Goal: Information Seeking & Learning: Learn about a topic

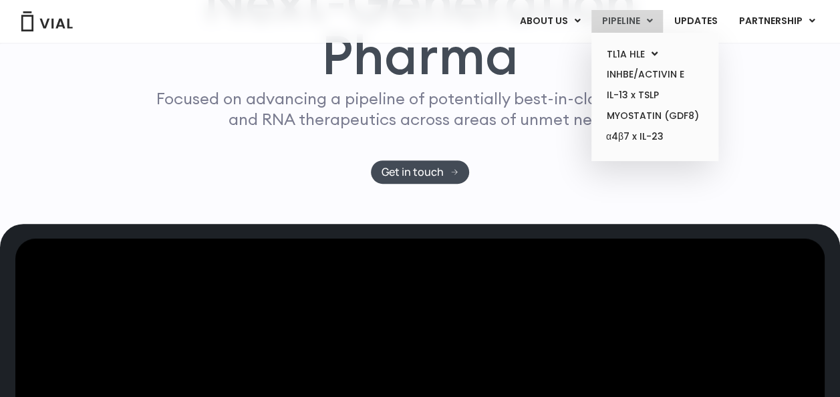
click at [630, 21] on link "PIPELINE" at bounding box center [627, 21] width 72 height 23
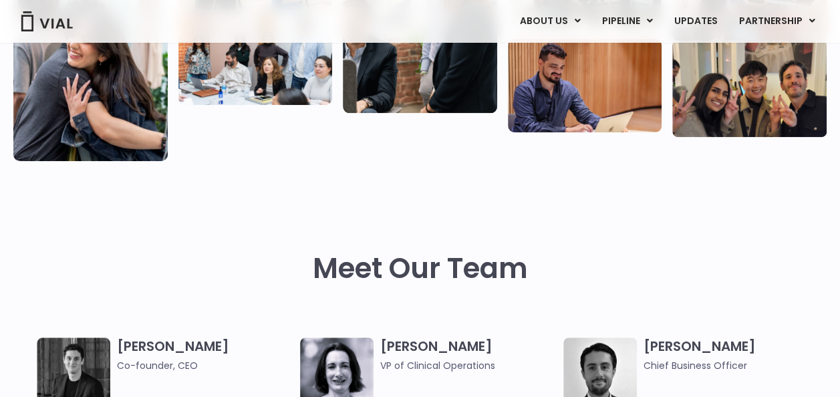
scroll to position [352, 0]
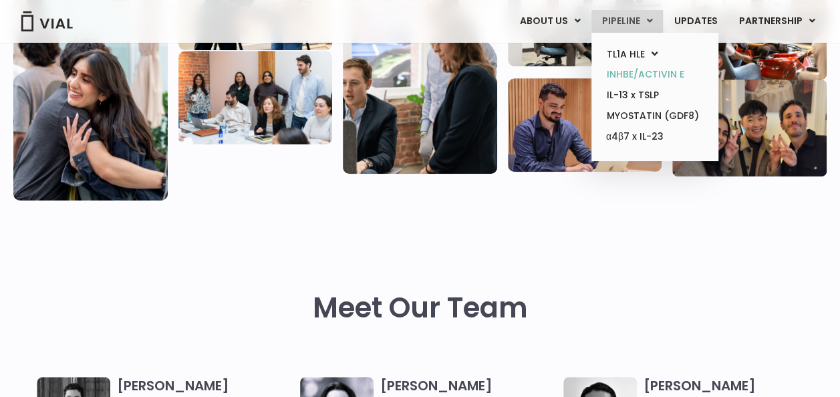
click at [652, 74] on link "INHBE/ACTIVIN E" at bounding box center [654, 74] width 117 height 21
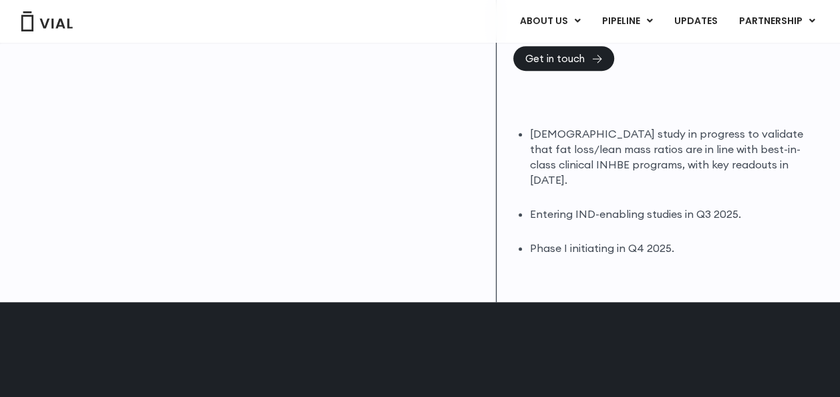
scroll to position [410, 0]
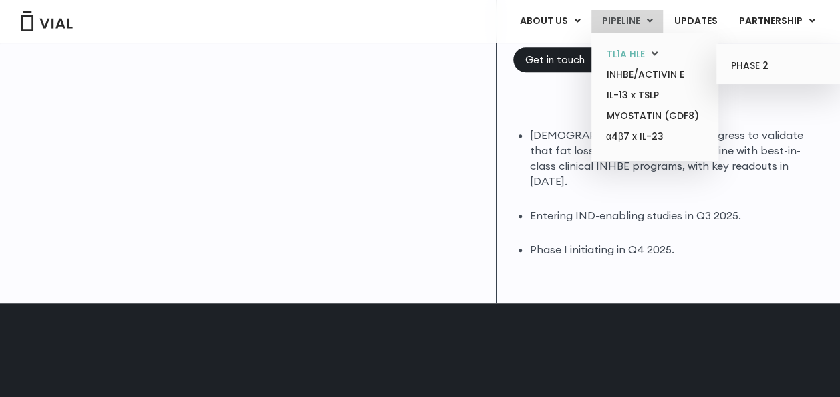
click at [644, 56] on link "TL1A HLE" at bounding box center [654, 54] width 117 height 21
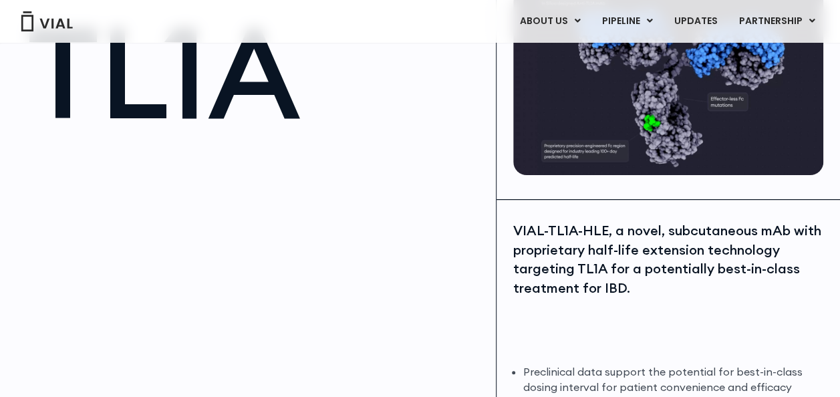
scroll to position [19, 0]
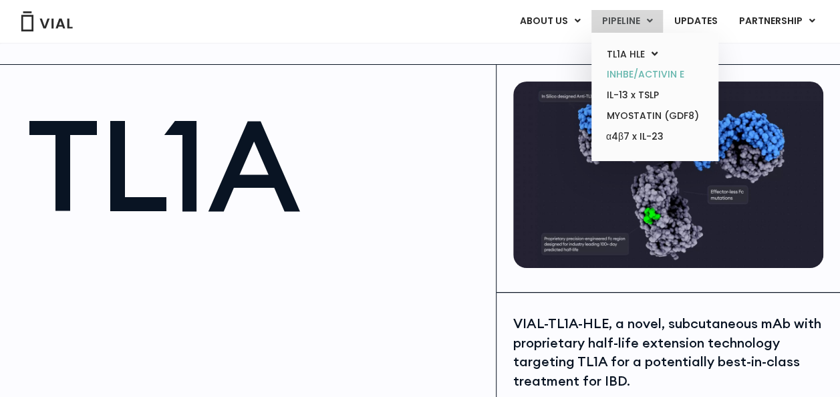
click at [627, 74] on link "INHBE/ACTIVIN E" at bounding box center [654, 74] width 117 height 21
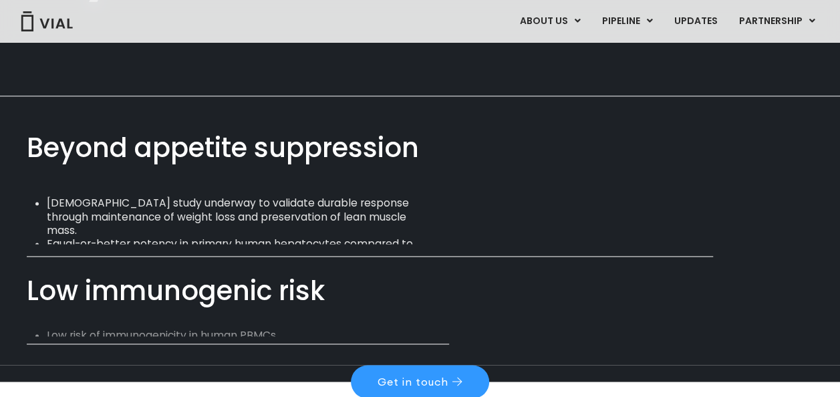
scroll to position [845, 0]
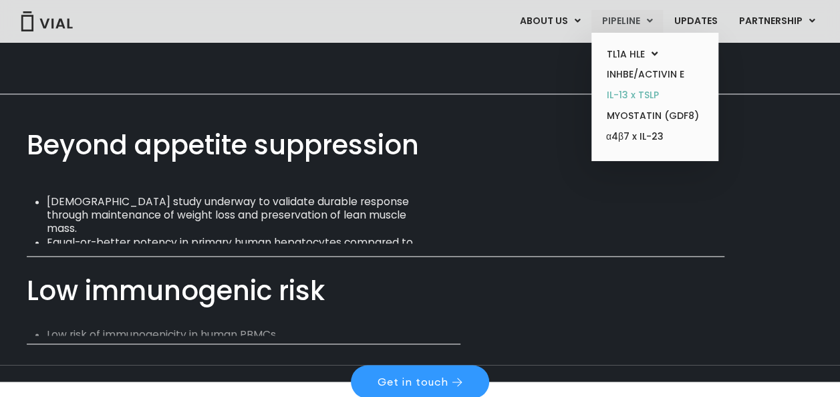
click at [636, 100] on link "IL-13 x TSLP" at bounding box center [654, 95] width 117 height 21
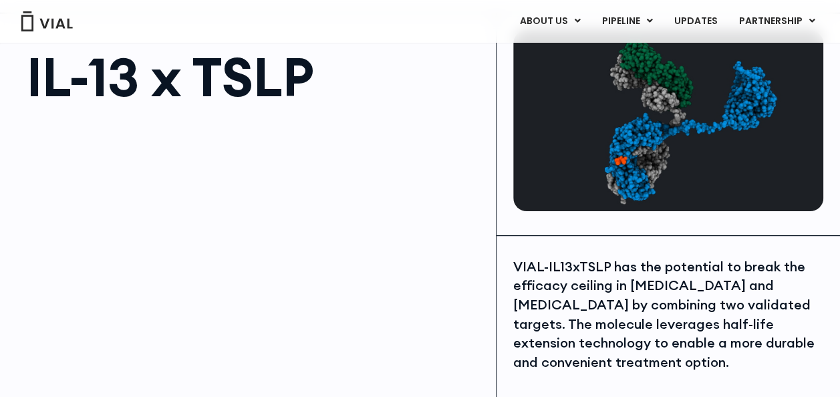
scroll to position [69, 0]
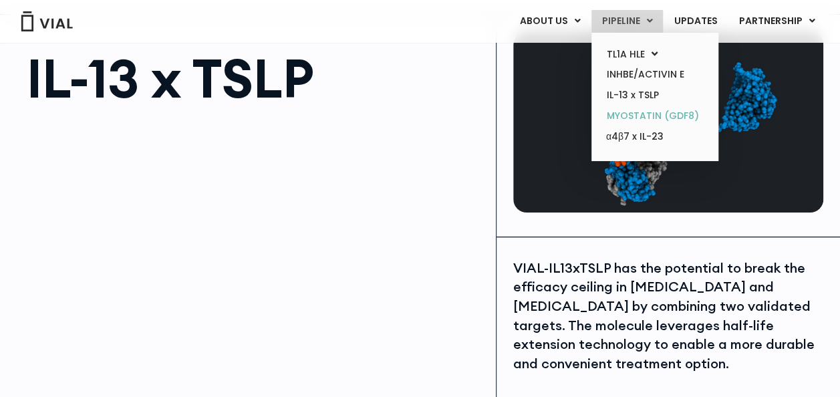
click at [635, 119] on link "MYOSTATIN (GDF8)" at bounding box center [654, 116] width 117 height 21
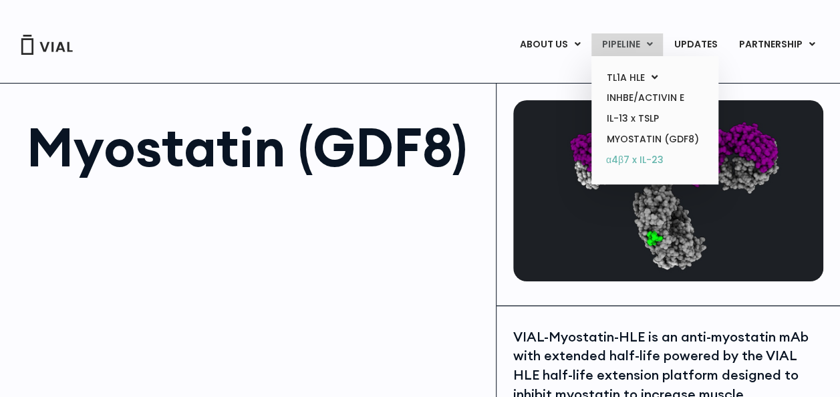
click at [626, 157] on link "α4β7 x IL-23" at bounding box center [654, 160] width 117 height 21
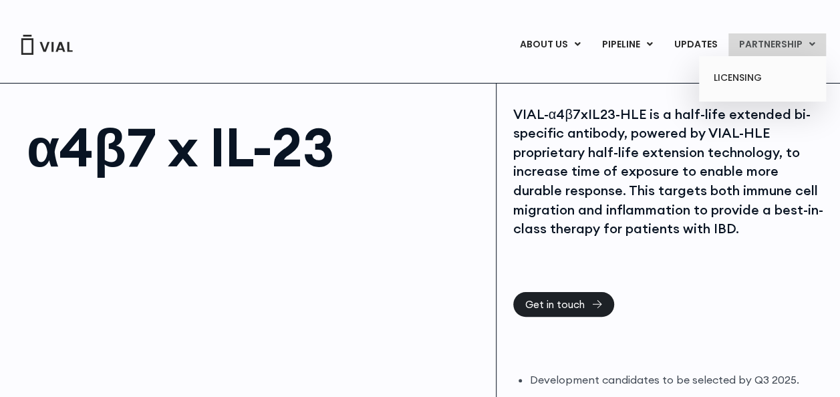
click at [779, 48] on link "PARTNERSHIP" at bounding box center [777, 44] width 98 height 23
click at [746, 80] on link "LICENSING" at bounding box center [762, 78] width 117 height 21
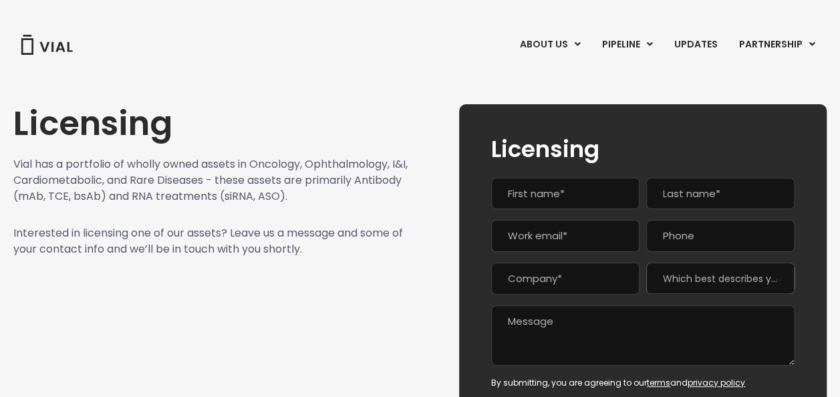
click at [531, 32] on div "ABOUT US ABOUT US CAREERS CONTACT US PIPELINE TL1A HLE PHASE 2 INHBE/ACTIVIN E …" at bounding box center [419, 28] width 813 height 56
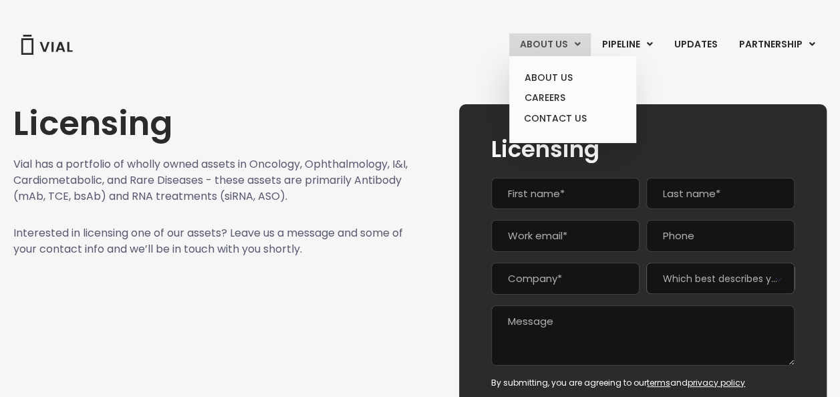
click at [548, 42] on link "ABOUT US" at bounding box center [550, 44] width 82 height 23
click at [545, 72] on link "ABOUT US" at bounding box center [572, 78] width 117 height 21
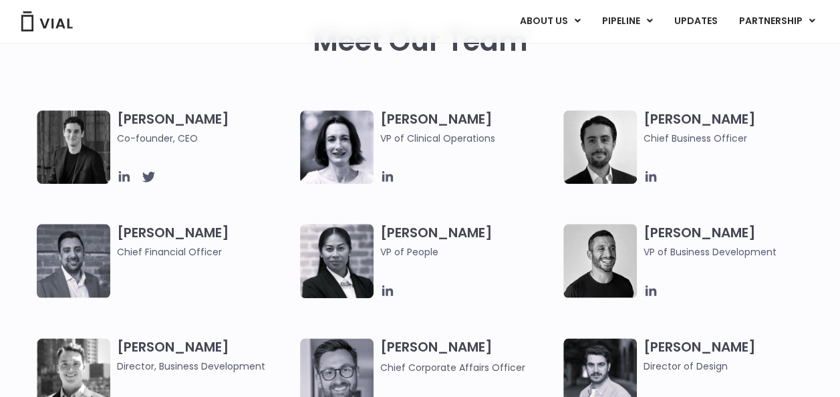
scroll to position [619, 0]
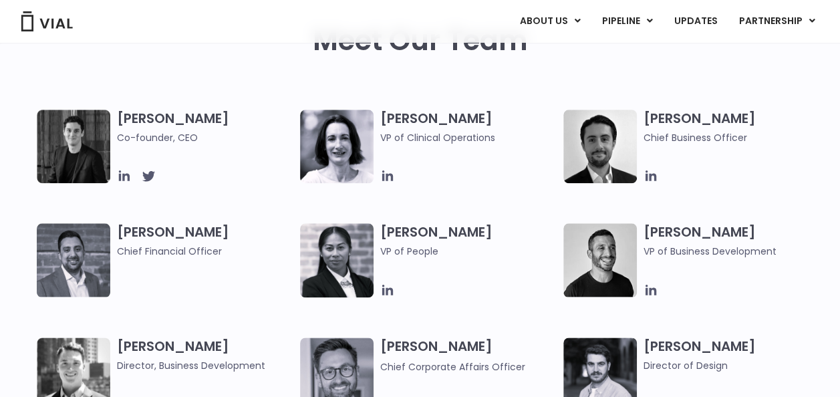
drag, startPoint x: 68, startPoint y: 132, endPoint x: 170, endPoint y: 84, distance: 112.1
click at [170, 84] on div "Meet Our Team" at bounding box center [419, 68] width 813 height 86
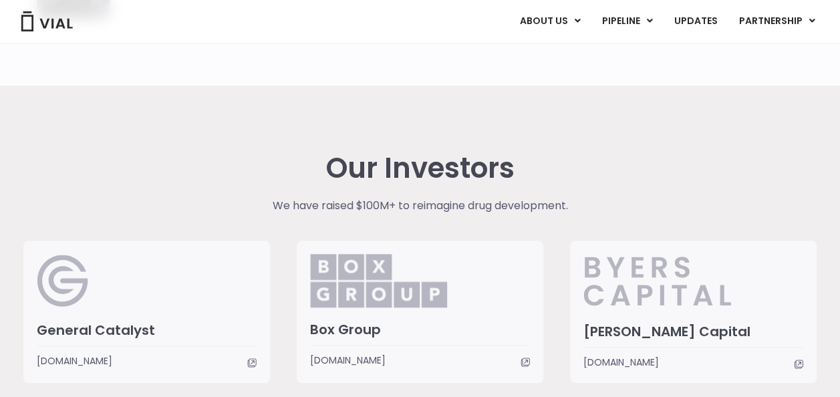
scroll to position [3057, 0]
